Goal: Check status: Check status

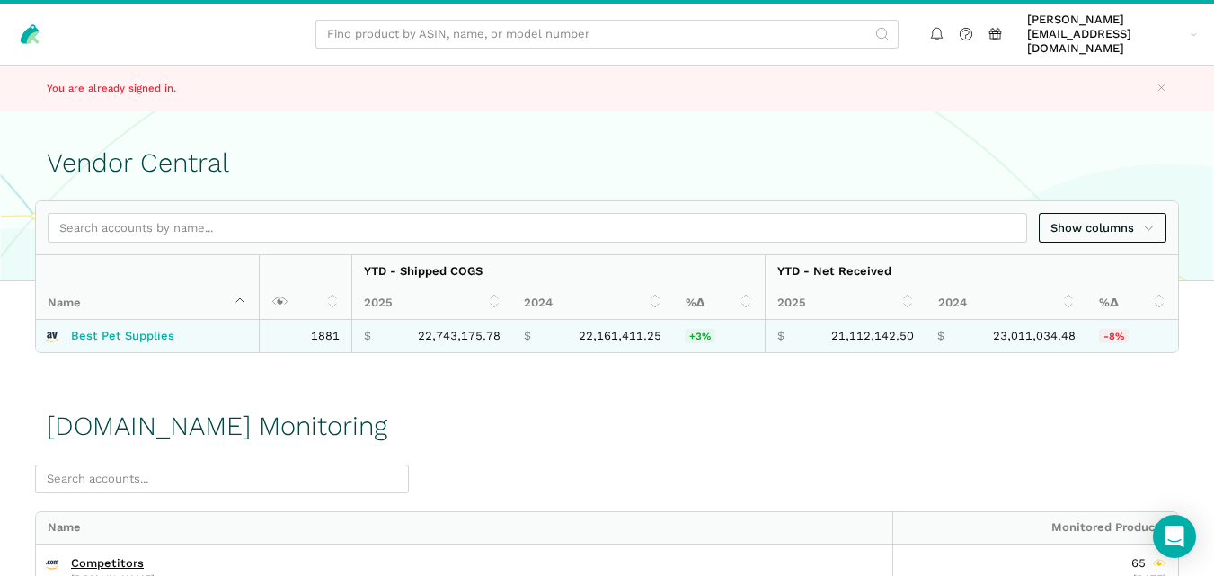
click at [134, 329] on link "Best Pet Supplies" at bounding box center [122, 336] width 103 height 14
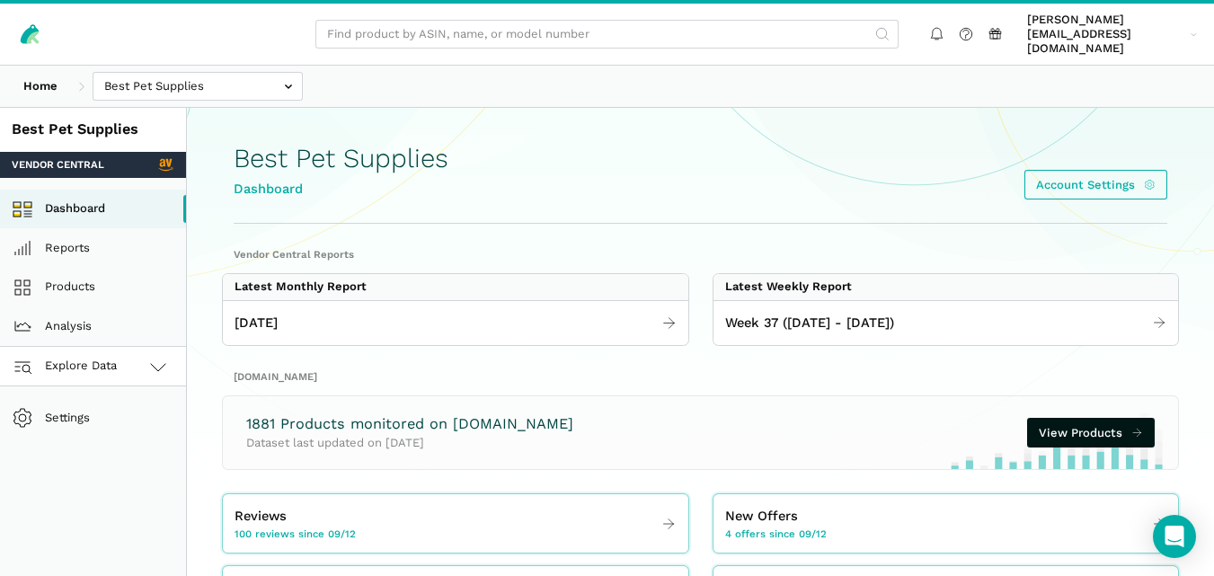
click at [108, 356] on span "Explore Data" at bounding box center [68, 367] width 100 height 22
click at [108, 426] on link "[DOMAIN_NAME]" at bounding box center [93, 446] width 186 height 40
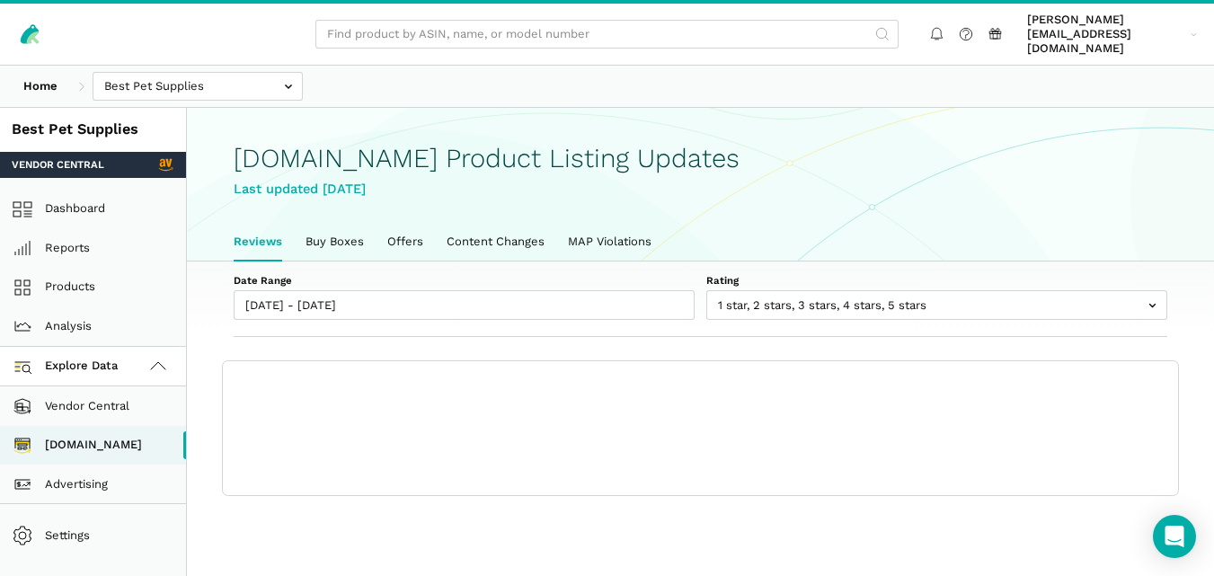
scroll to position [6, 0]
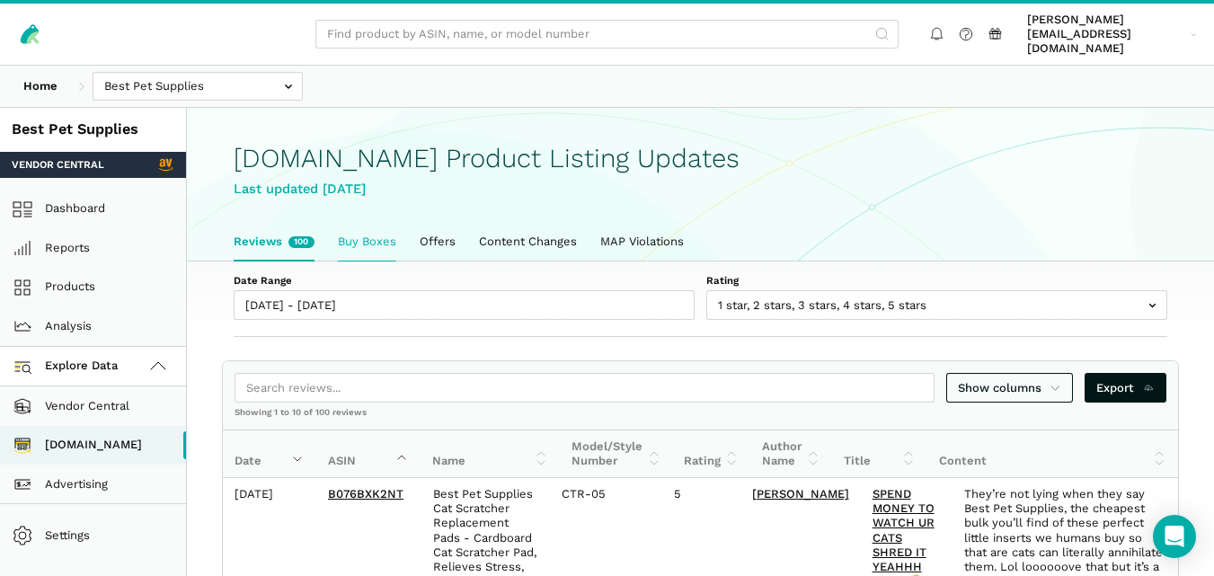
click at [367, 232] on link "Buy Boxes" at bounding box center [367, 242] width 82 height 38
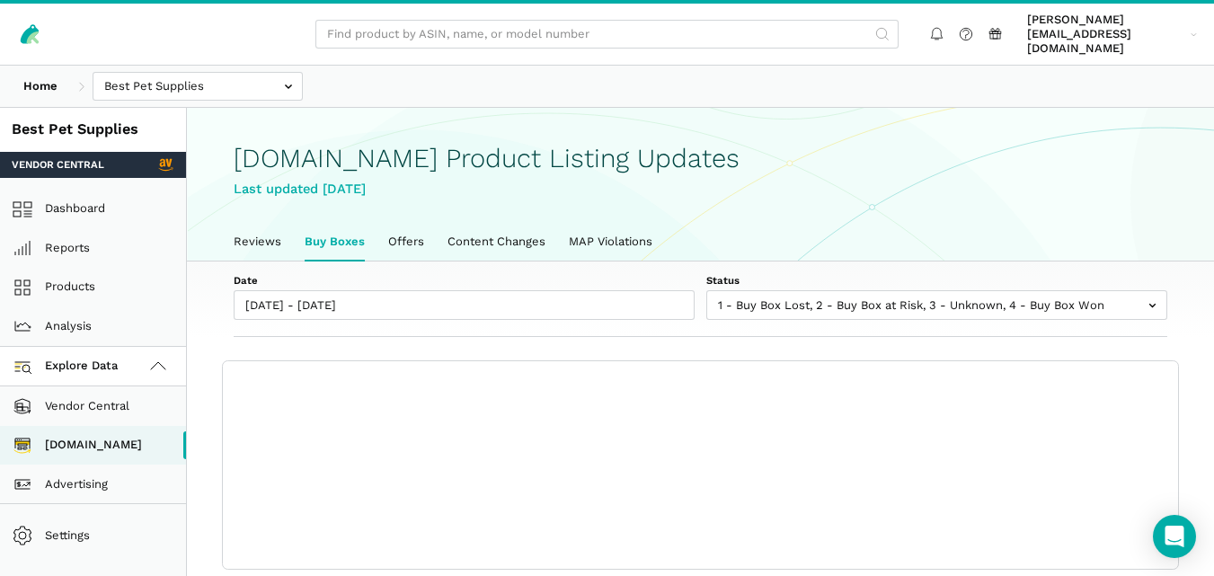
scroll to position [6, 0]
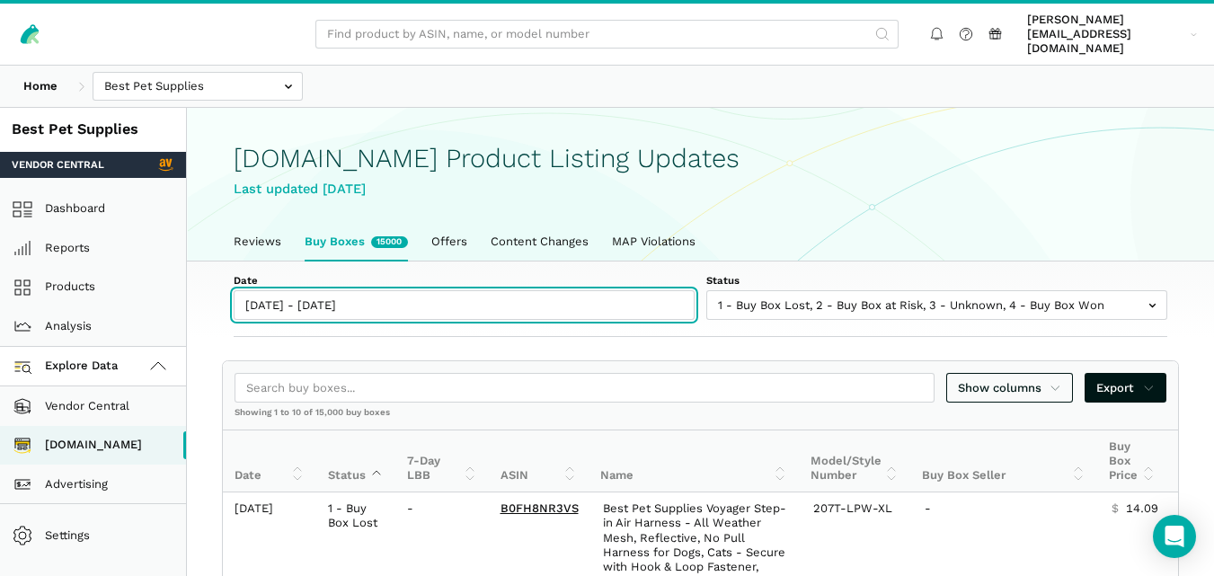
type input "09/12/2025"
type input "09/19/2025"
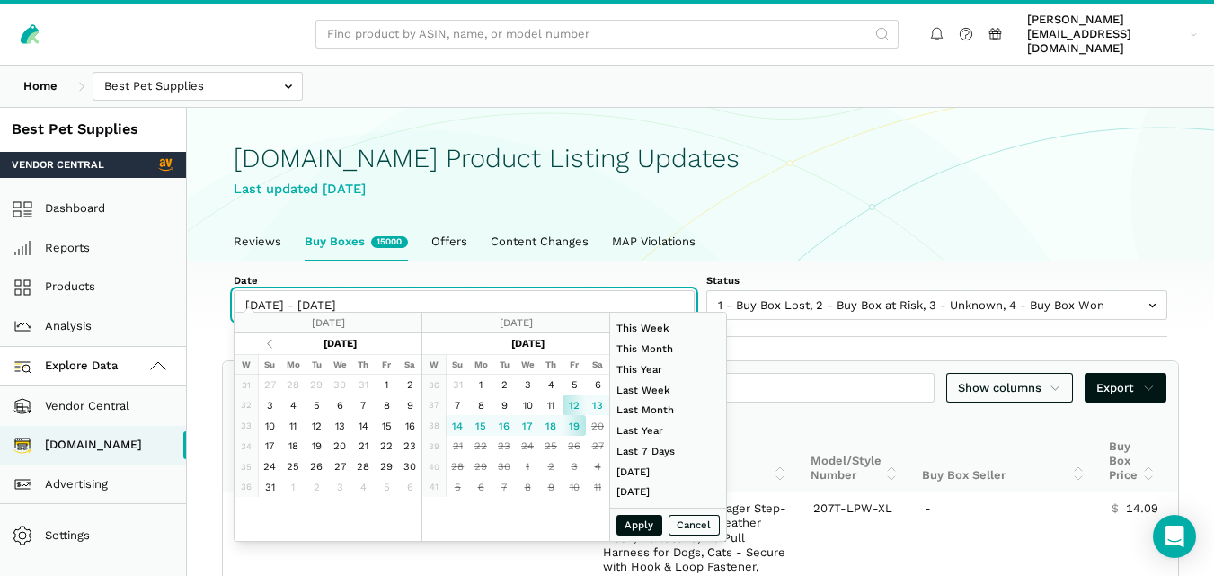
click at [327, 290] on input "09/12/2025 - 09/19/2025" at bounding box center [464, 305] width 461 height 30
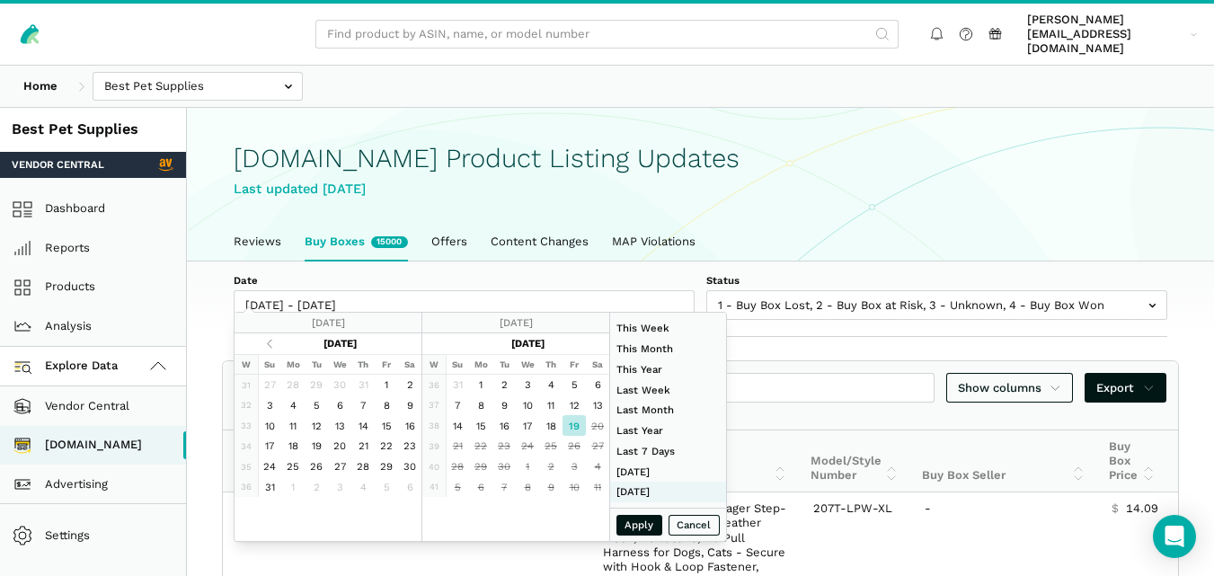
type input "08/31/2025"
type input "09/06/2025"
type input "07/01/2025"
type input "07/31/2025"
type input "09/19/2025"
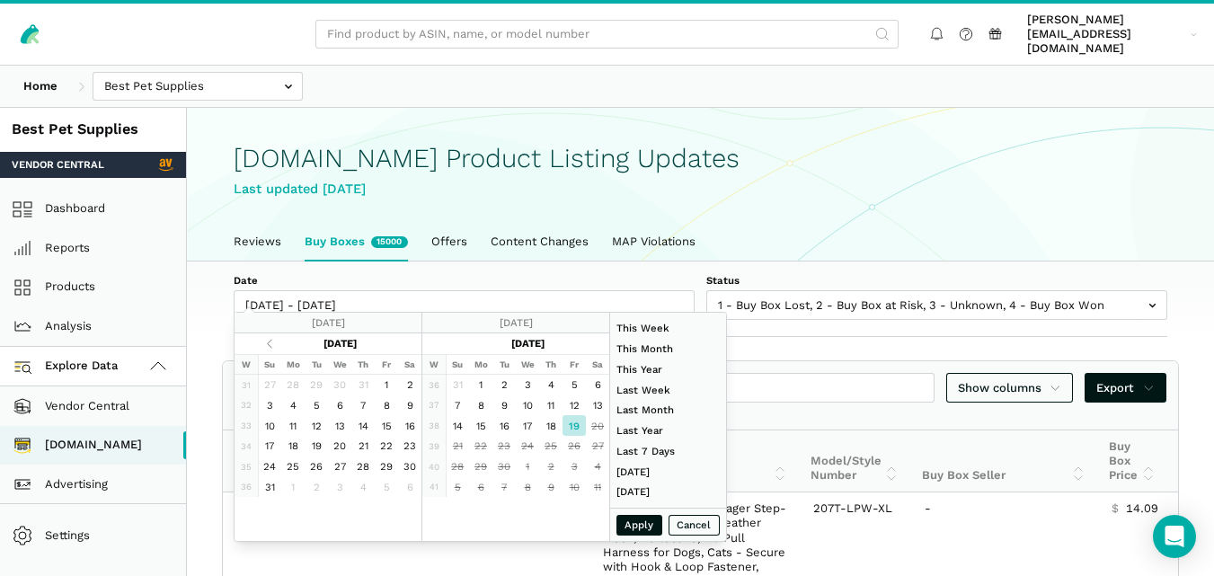
type input "09/19/2025"
click at [632, 521] on button "Apply" at bounding box center [639, 525] width 47 height 21
type input "09/19/2025 - 09/19/2025"
